Goal: Obtain resource: Download file/media

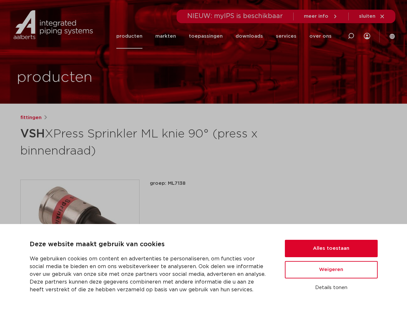
click at [203, 154] on h1 "VSH XPress Sprinkler ML knie 90° (press x binnendraad)" at bounding box center [141, 141] width 242 height 35
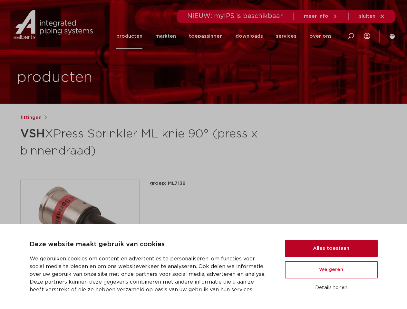
click at [331, 248] on button "Alles toestaan" at bounding box center [331, 248] width 93 height 17
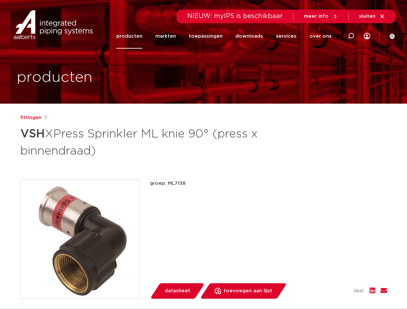
click at [331, 270] on div "groep: ML7138 lees meer lees minder datasheet toevoegen aan lijst opslaan in my…" at bounding box center [268, 239] width 237 height 119
click at [331, 288] on div "datasheet toevoegen aan lijst opslaan in my IPS verwijder uit lijst deel:" at bounding box center [271, 290] width 232 height 15
click at [226, 36] on li "toepassingen" at bounding box center [205, 36] width 47 height 25
click at [350, 36] on icon at bounding box center [351, 36] width 8 height 8
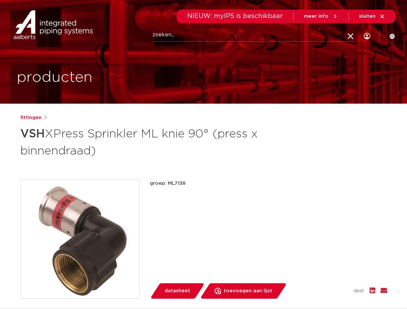
click at [372, 16] on span "sluiten" at bounding box center [367, 16] width 16 height 5
